Goal: Information Seeking & Learning: Understand process/instructions

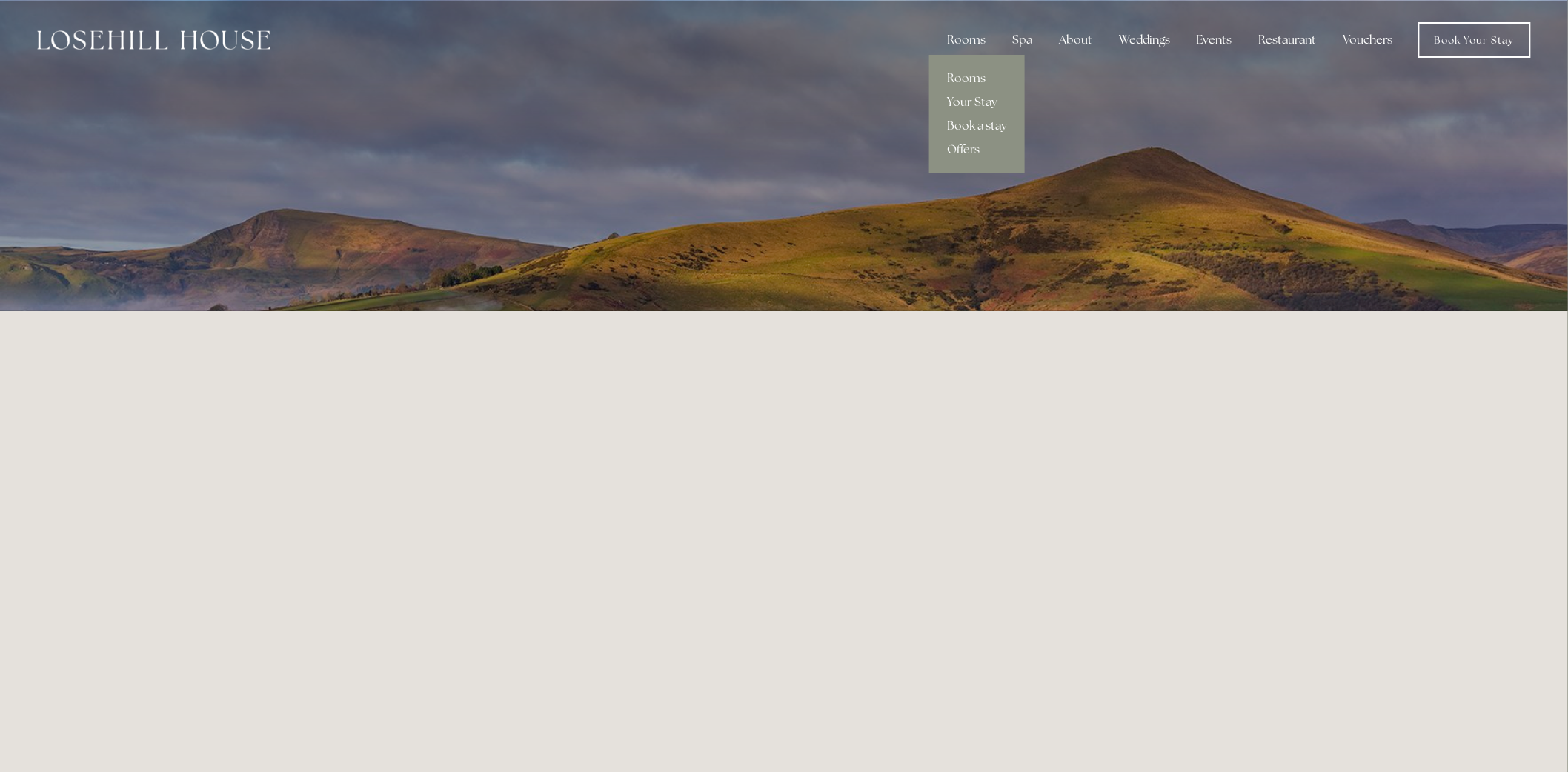
click at [978, 120] on link "Book a stay" at bounding box center [977, 125] width 96 height 24
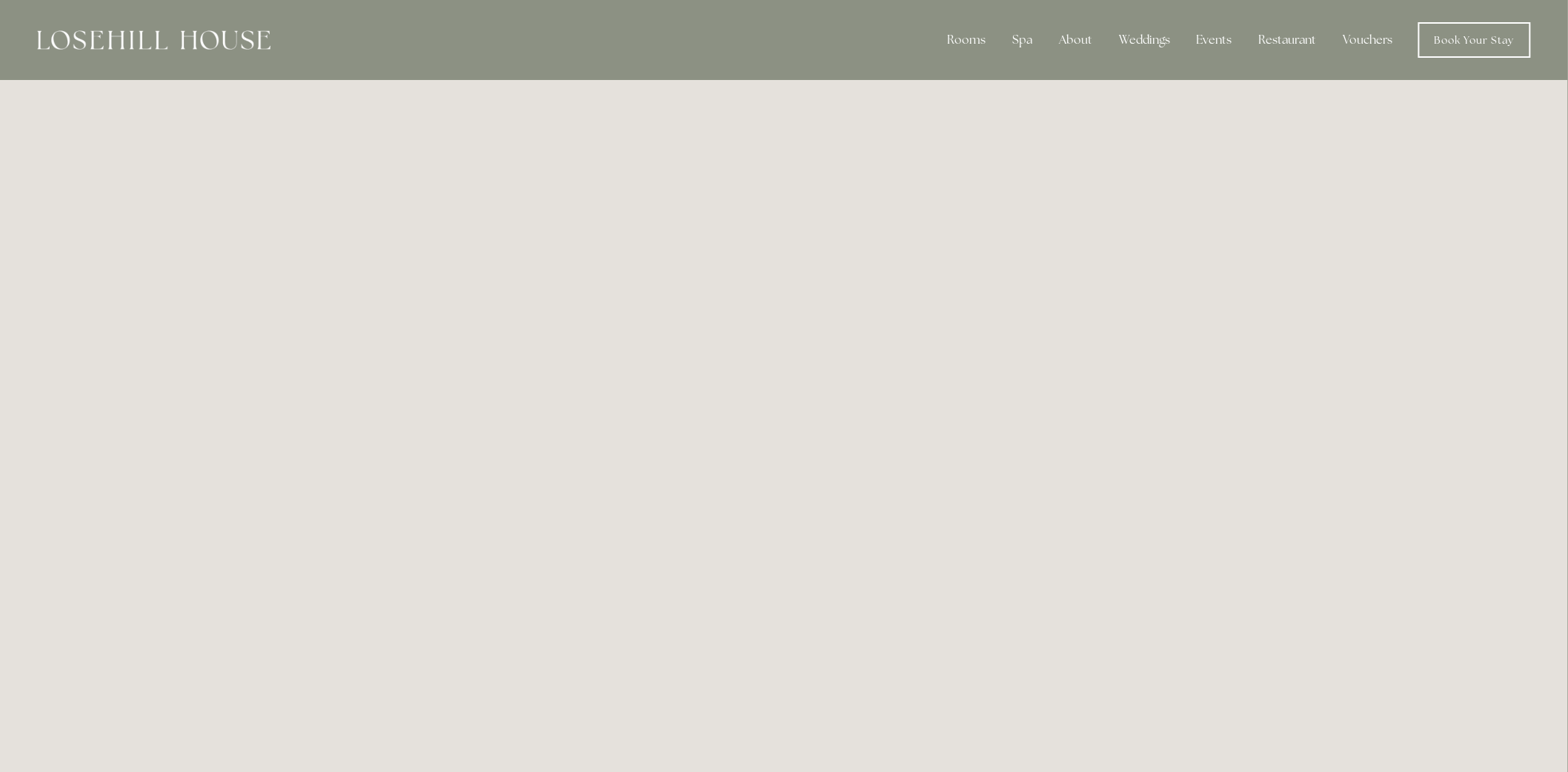
click at [92, 39] on img at bounding box center [154, 40] width 234 height 20
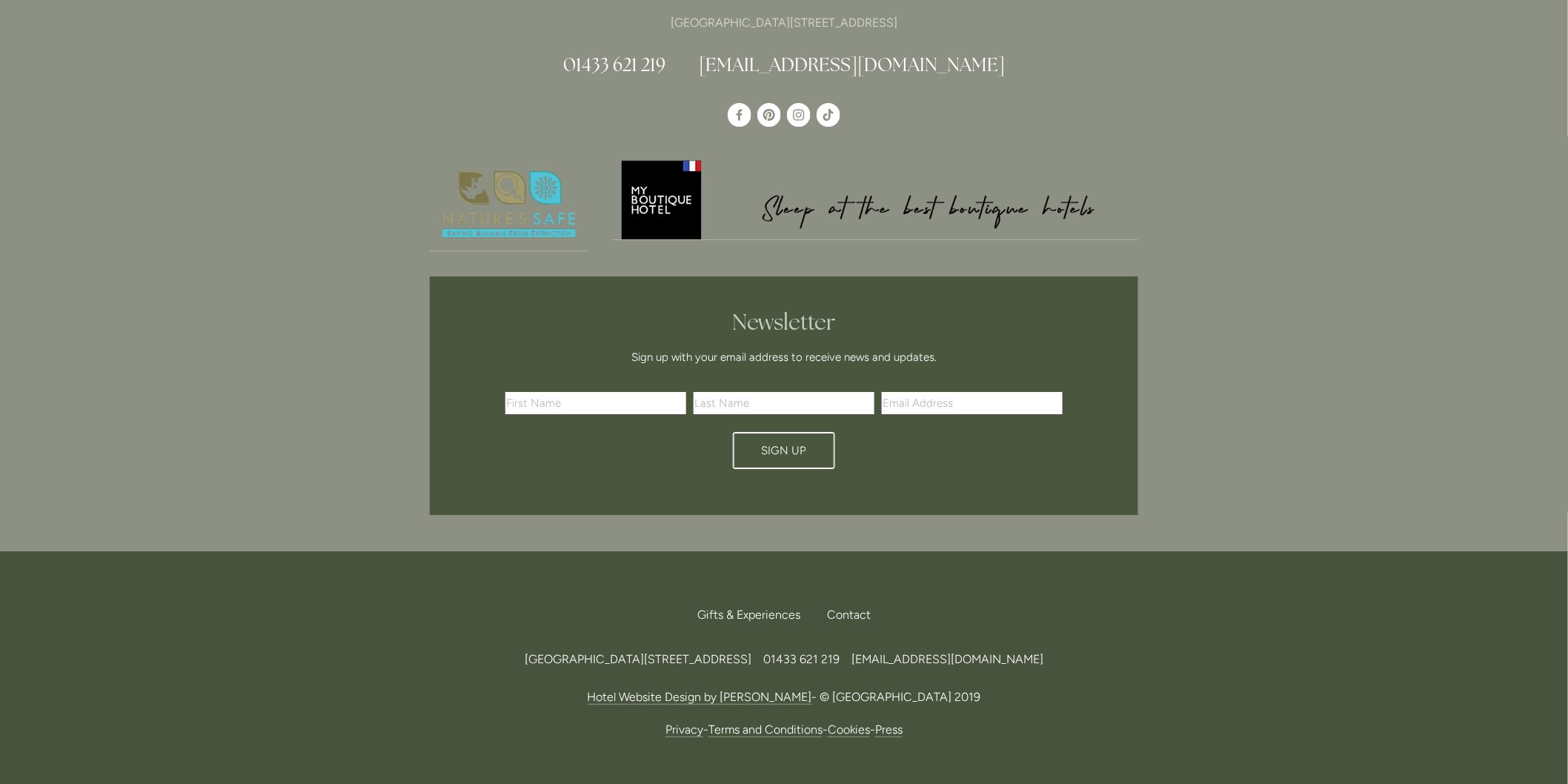
scroll to position [4393, 0]
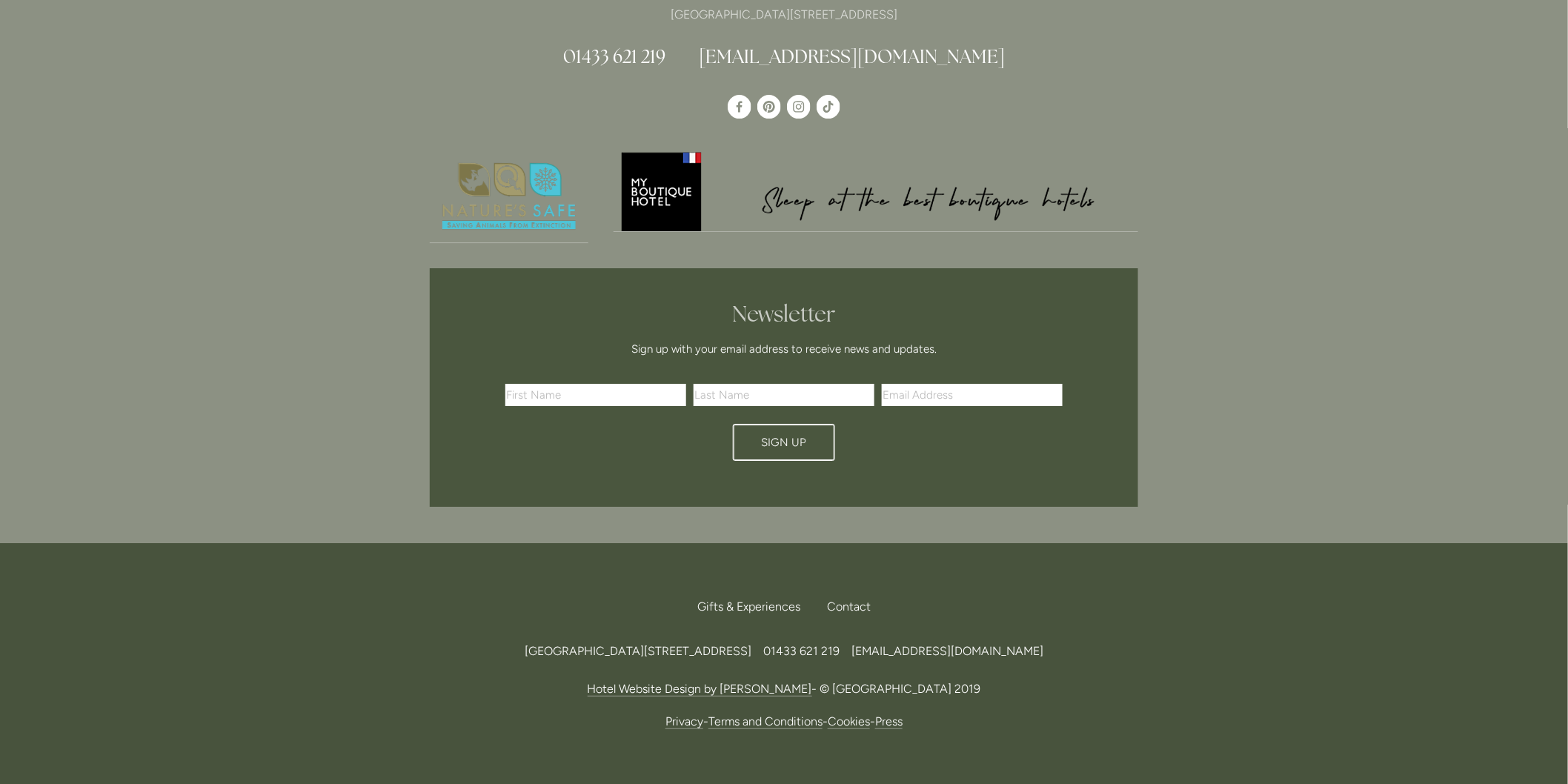
click at [794, 715] on link "Terms and Conditions" at bounding box center [765, 722] width 114 height 15
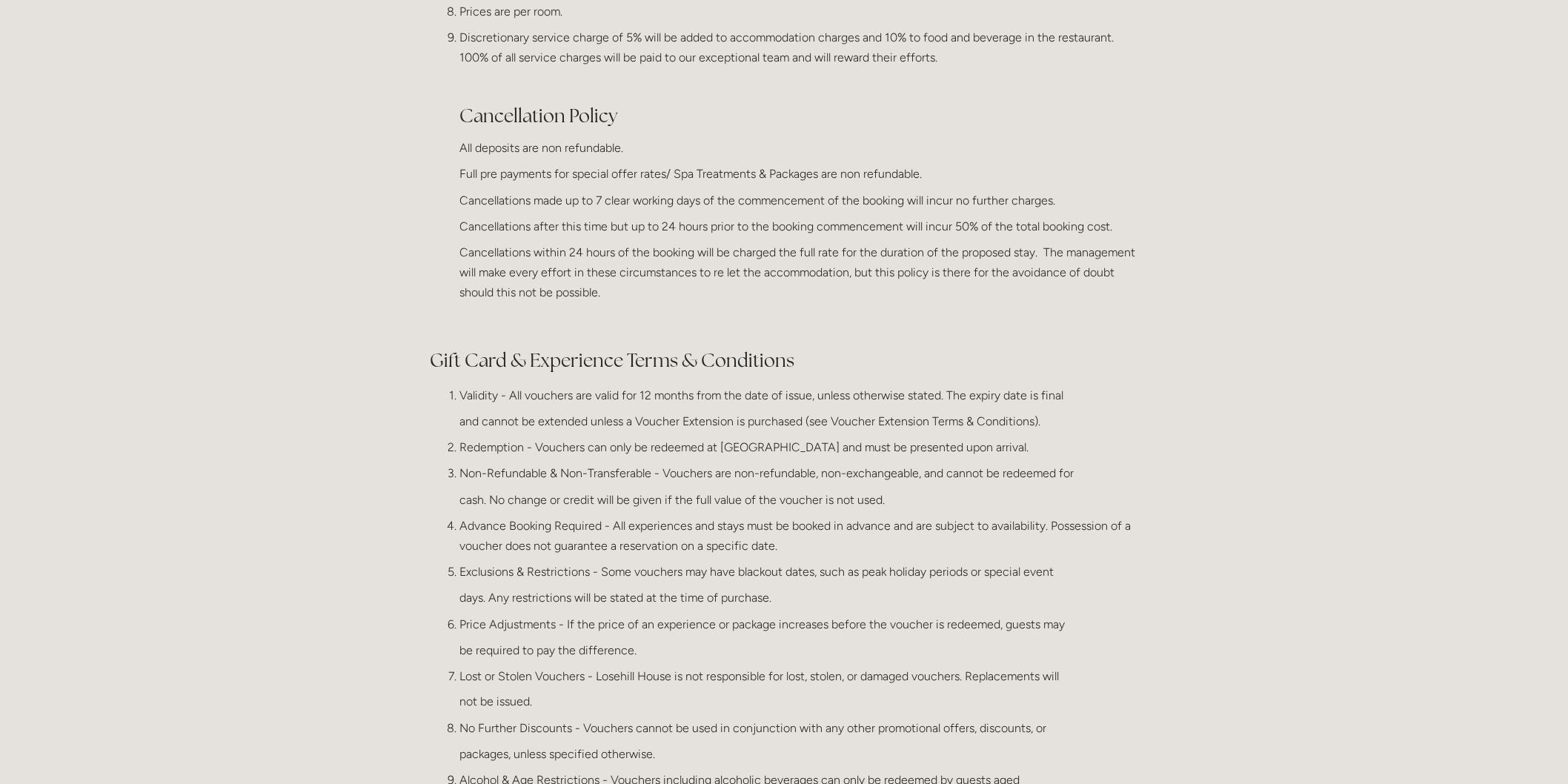
scroll to position [493, 0]
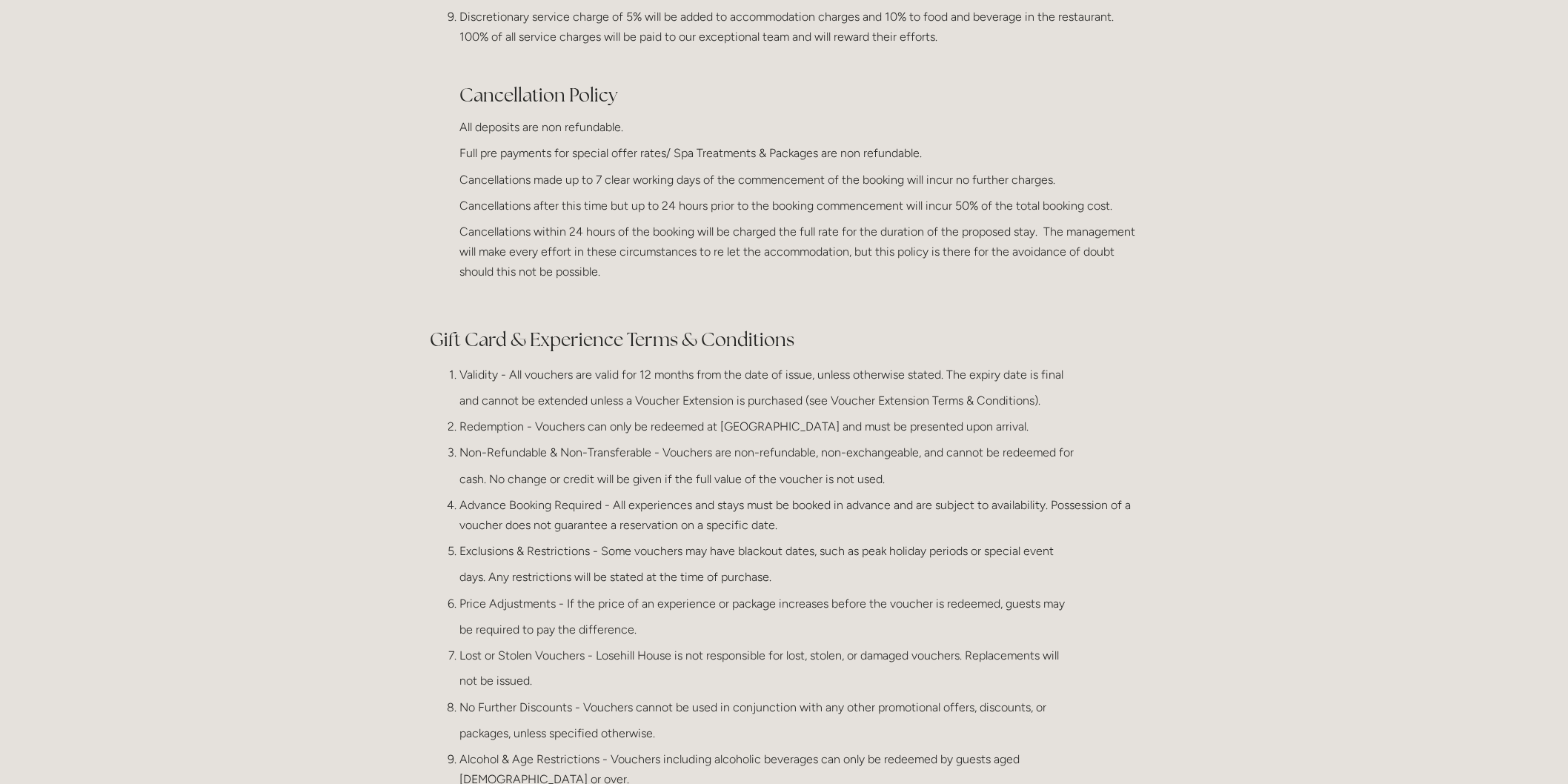
drag, startPoint x: 948, startPoint y: 148, endPoint x: 346, endPoint y: 139, distance: 602.1
copy p "Full pre payments for special offer rates/ Spa Treatments & Packages are non re…"
